Goal: Information Seeking & Learning: Learn about a topic

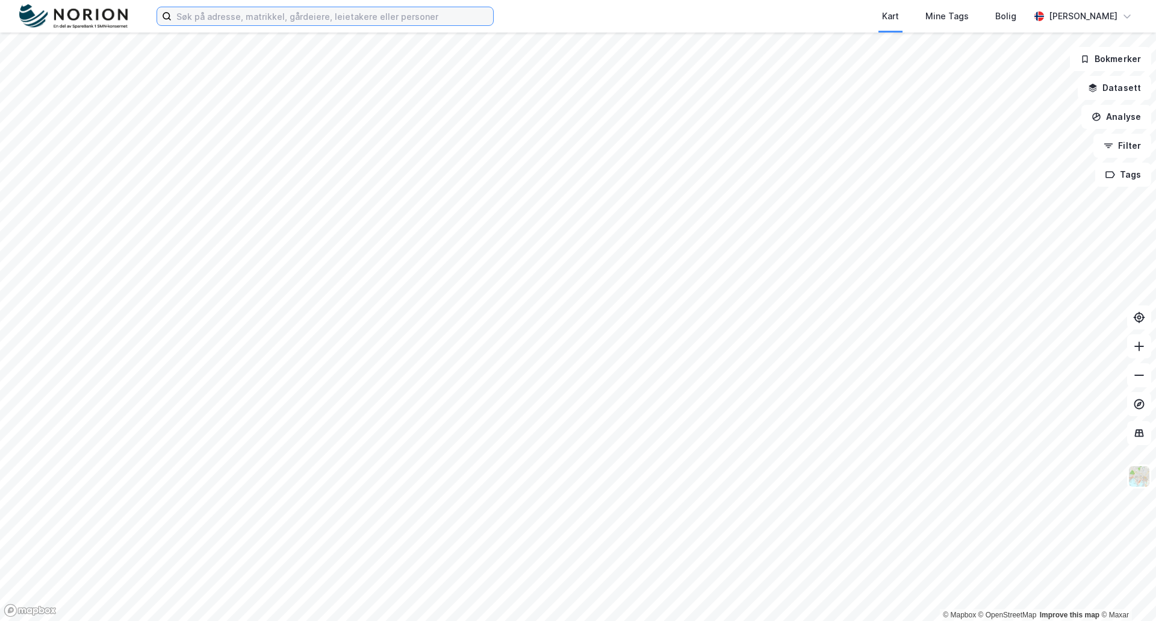
click at [244, 19] on input at bounding box center [332, 16] width 321 height 18
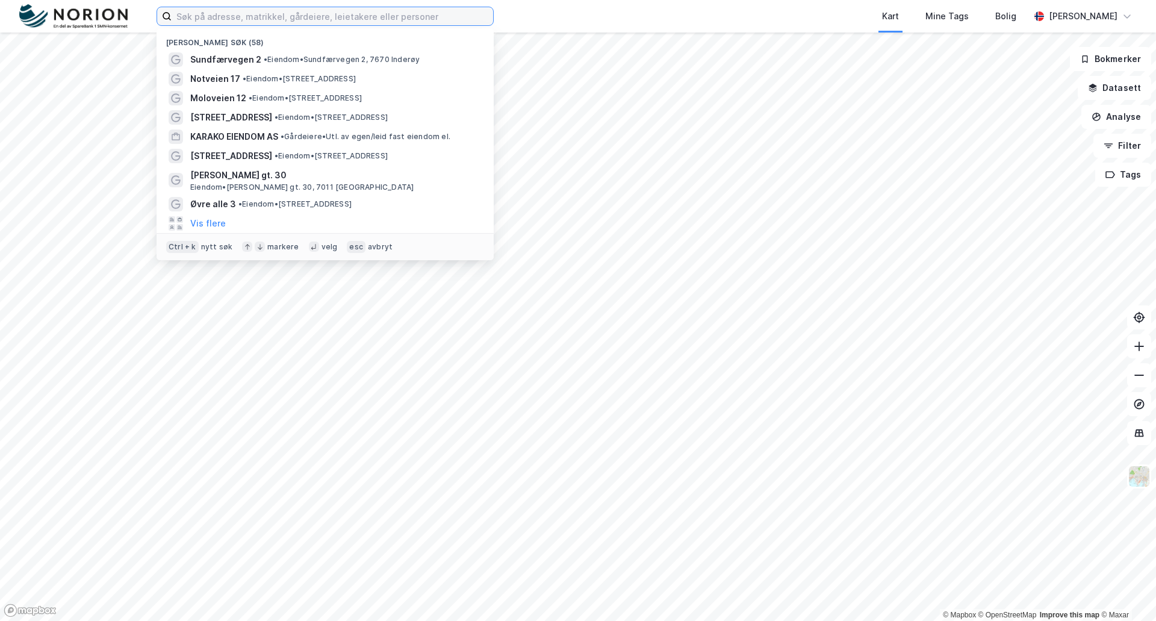
paste input "Sundfærvegen 2"
type input "Sundfærvegen 2"
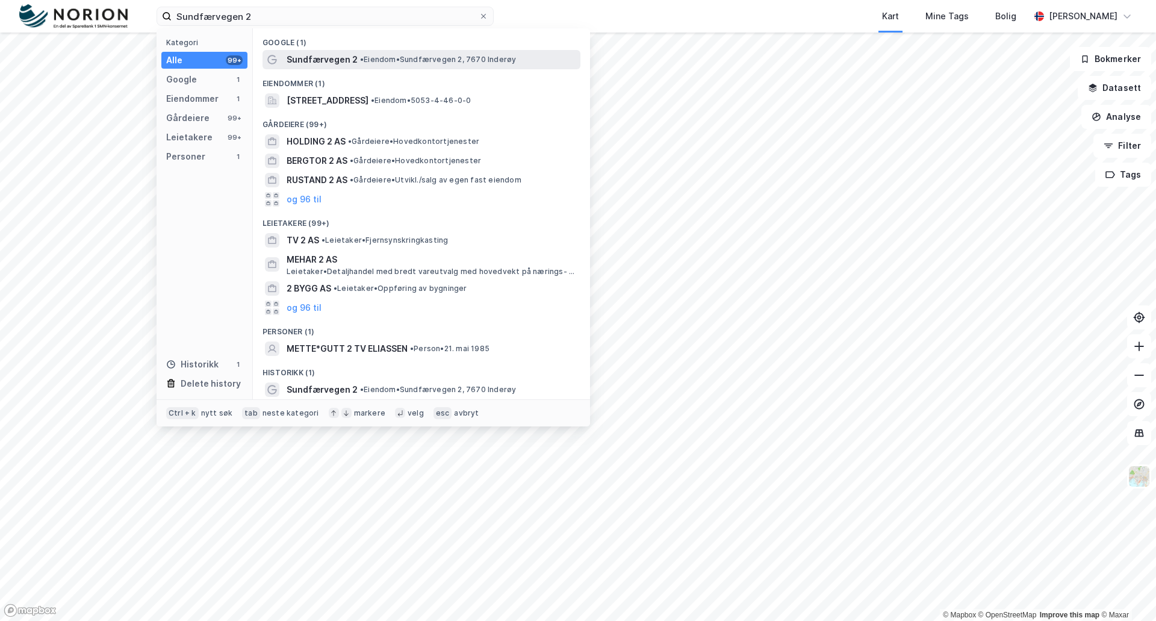
click at [367, 50] on div "Sundfærvegen 2 • Eiendom • [STREET_ADDRESS]" at bounding box center [421, 59] width 318 height 19
